Goal: Check status: Check status

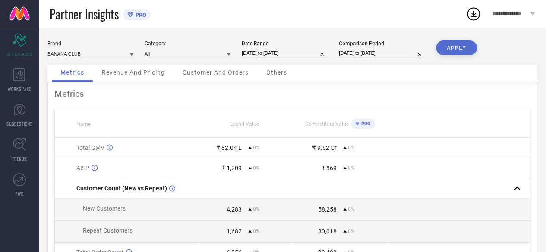
select select "8"
select select "2025"
select select "9"
select select "2025"
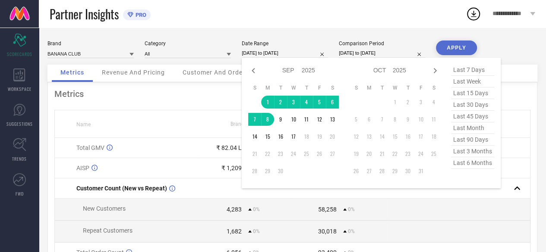
click at [299, 58] on input "[DATE] to [DATE]" at bounding box center [285, 53] width 86 height 9
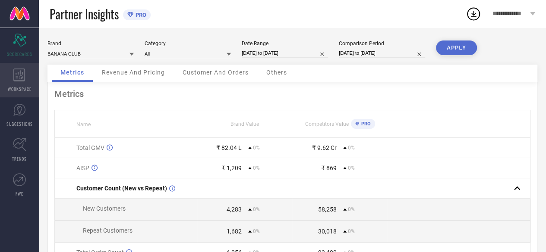
click at [14, 82] on div "WORKSPACE" at bounding box center [19, 80] width 39 height 35
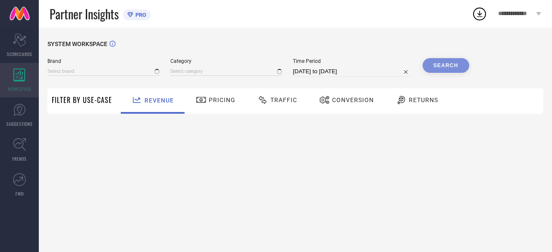
type input "BANANA CLUB"
type input "All"
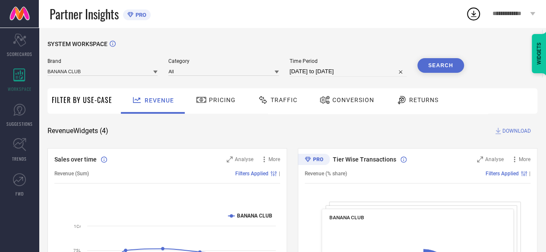
click at [272, 101] on span "Traffic" at bounding box center [284, 100] width 27 height 7
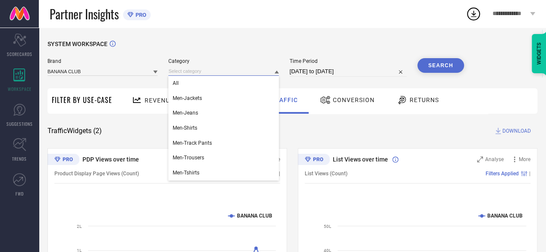
click at [242, 70] on input at bounding box center [223, 71] width 110 height 9
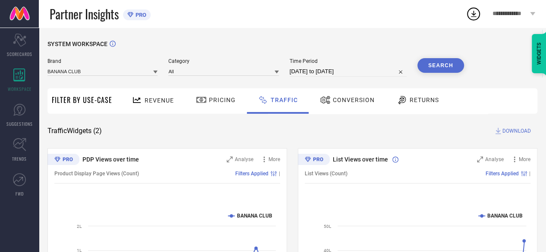
drag, startPoint x: 344, startPoint y: 79, endPoint x: 343, endPoint y: 74, distance: 4.8
click at [343, 74] on div "Brand BANANA CLUB Category All Time Period [DATE] to [DATE] Search" at bounding box center [255, 71] width 416 height 26
select select "7"
select select "2025"
select select "8"
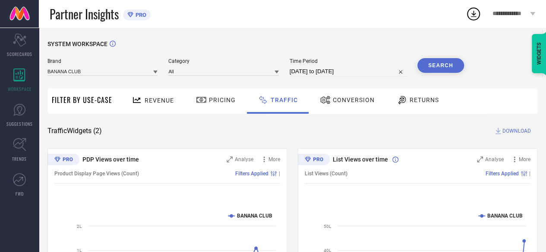
select select "2025"
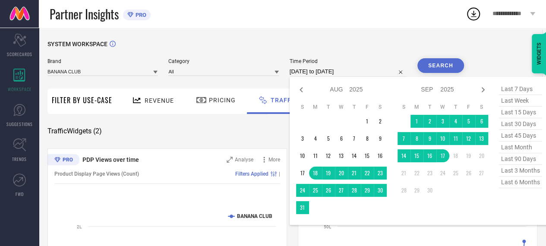
click at [343, 74] on input "[DATE] to [DATE]" at bounding box center [348, 71] width 117 height 10
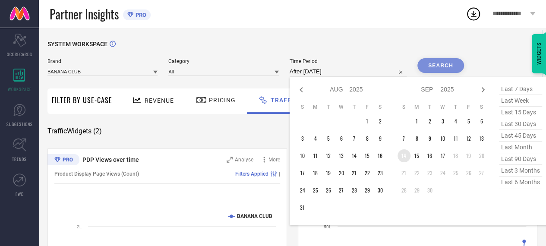
click at [404, 155] on td "14" at bounding box center [403, 155] width 13 height 13
type input "[DATE] to [DATE]"
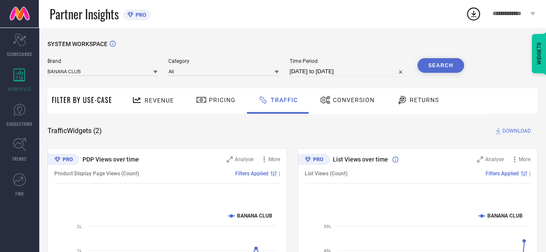
click at [445, 64] on button "Search" at bounding box center [440, 65] width 47 height 15
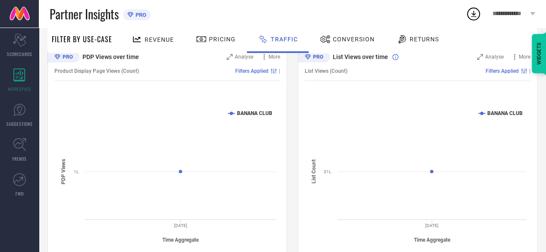
scroll to position [102, 0]
